Goal: Task Accomplishment & Management: Use online tool/utility

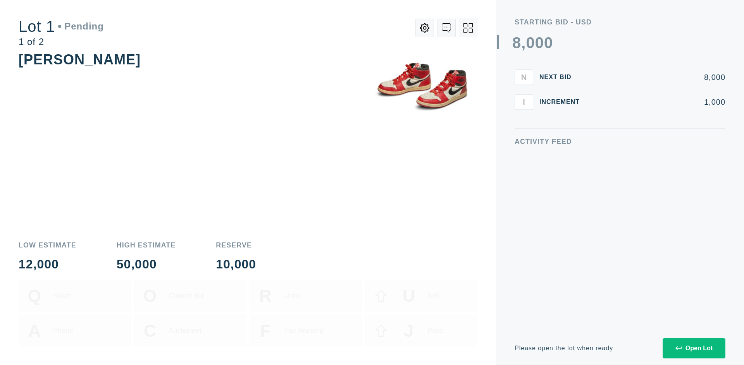
click at [693, 347] on div "Open Lot" at bounding box center [693, 347] width 37 height 7
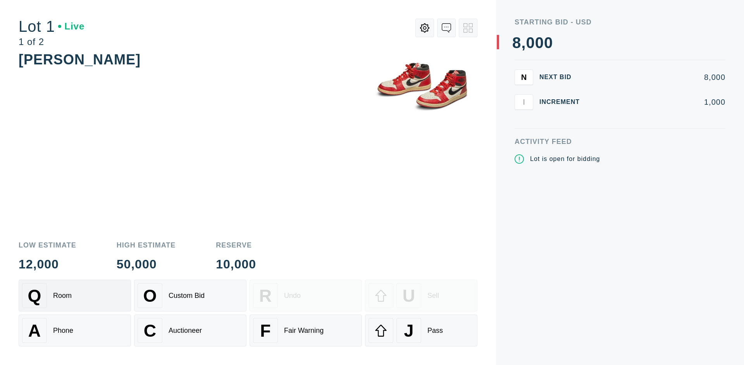
click at [75, 295] on div "Q Room" at bounding box center [74, 295] width 105 height 25
click at [421, 295] on div "U Sell" at bounding box center [420, 295] width 105 height 25
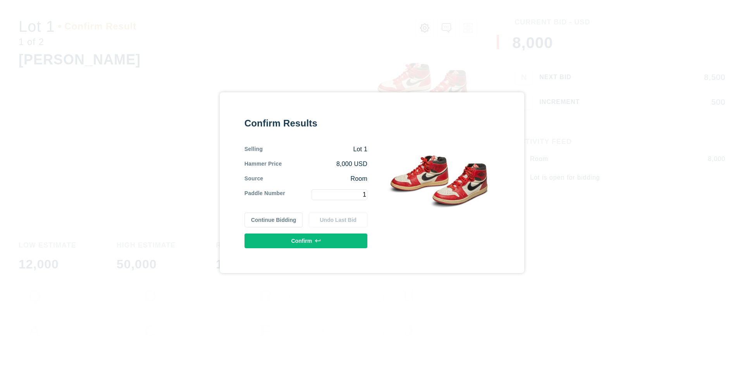
type input "1"
click at [306, 240] on button "Confirm" at bounding box center [305, 240] width 123 height 15
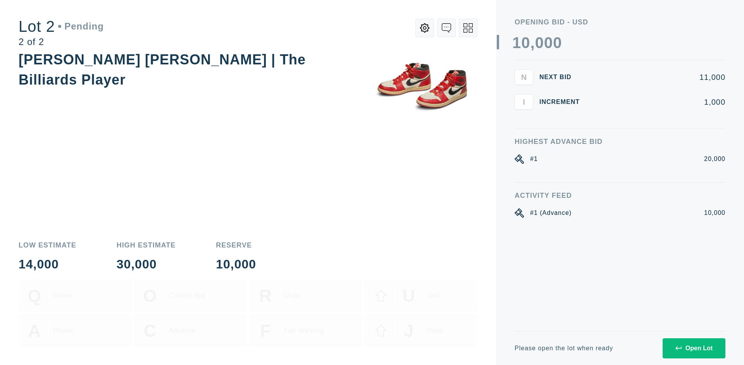
click at [693, 347] on div "Open Lot" at bounding box center [693, 347] width 37 height 7
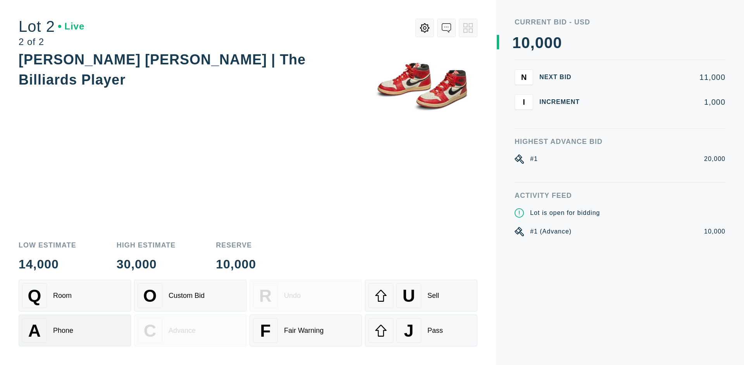
click at [75, 330] on div "A Phone" at bounding box center [74, 330] width 105 height 25
